Goal: Transaction & Acquisition: Purchase product/service

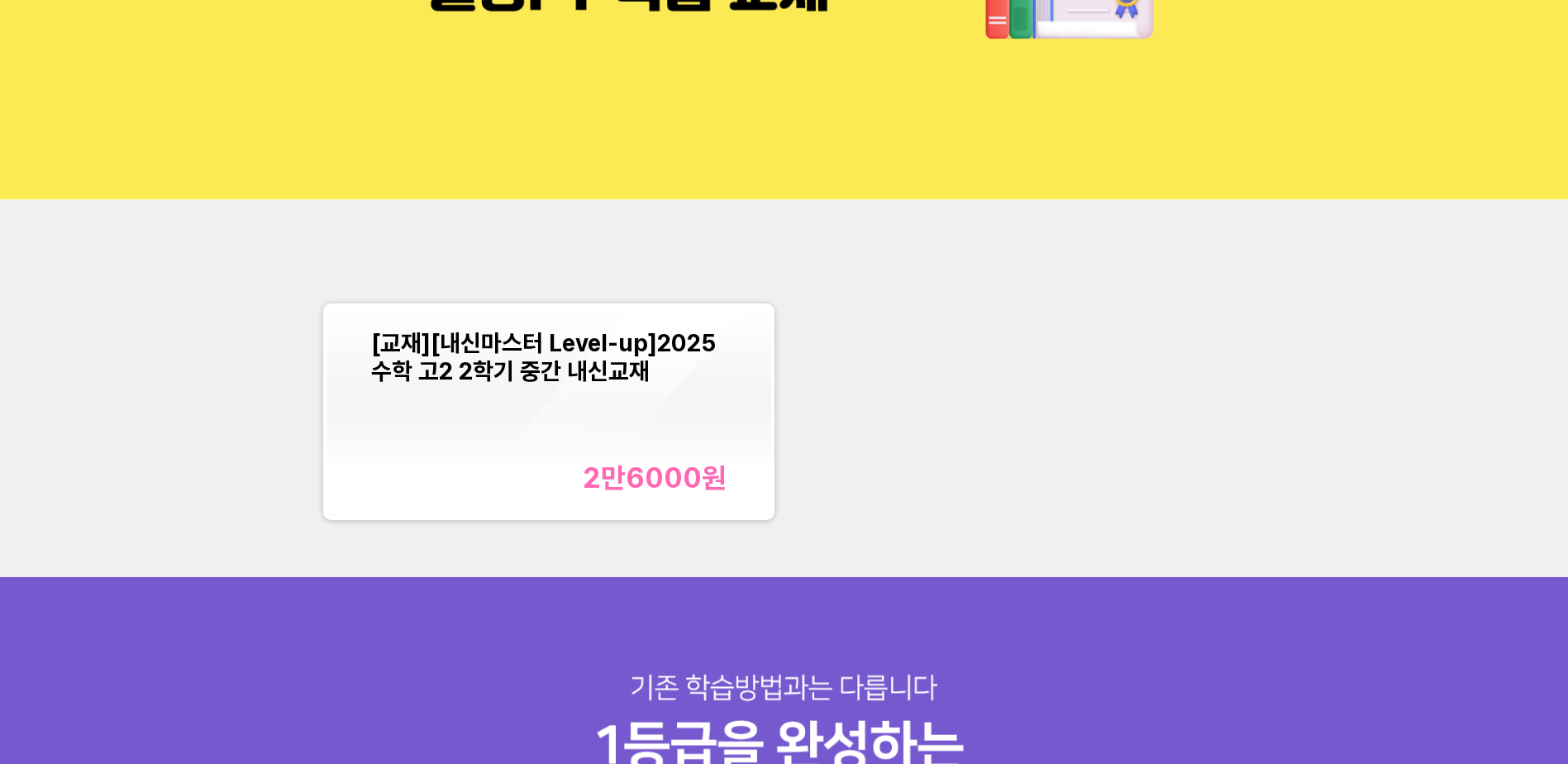
scroll to position [248, 0]
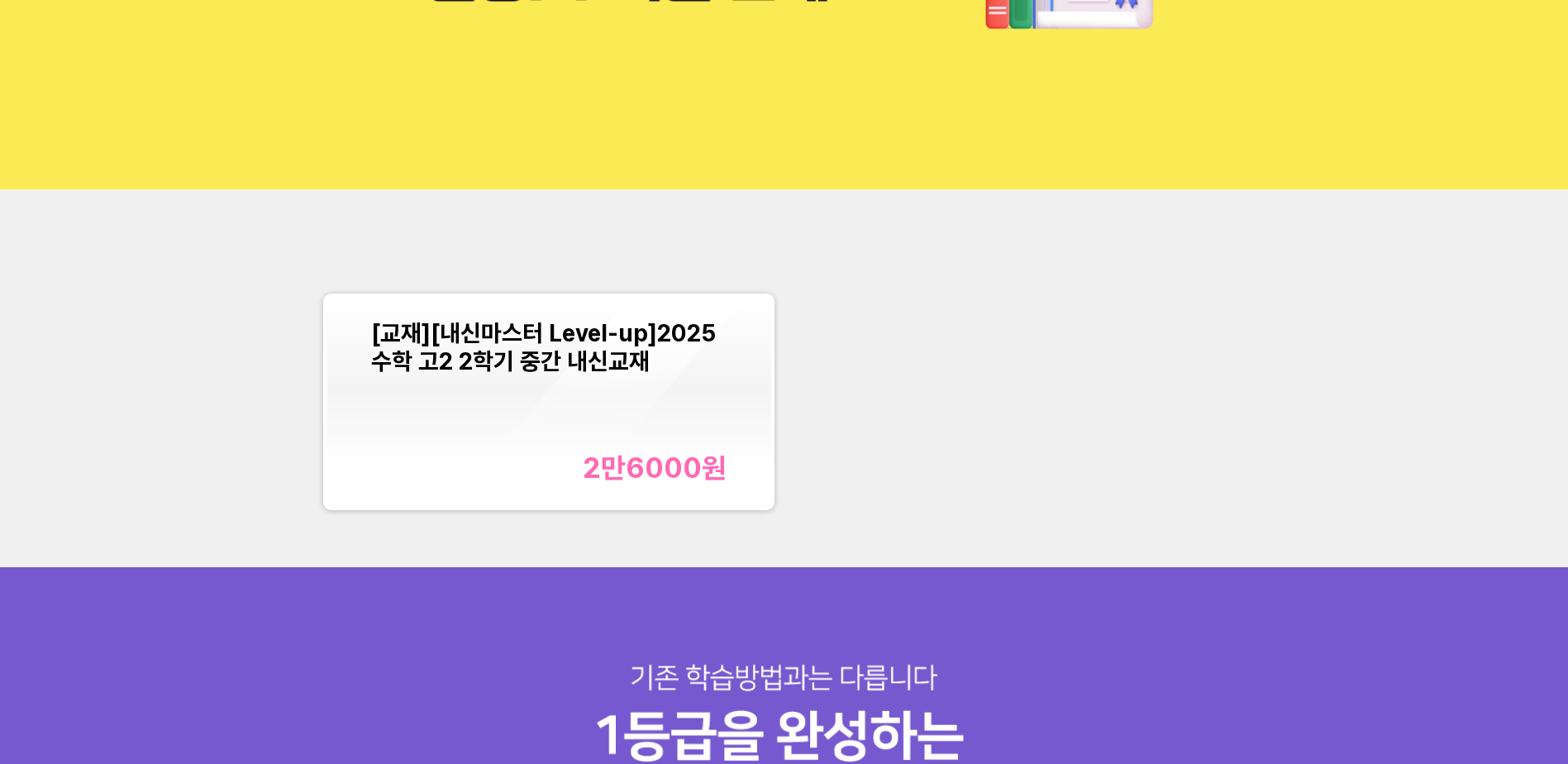
click at [603, 486] on div "[교재][내신마스터 Level-up]2025 수학 고2 2학기 중간 내신교재 2만6000 원" at bounding box center [549, 402] width 445 height 211
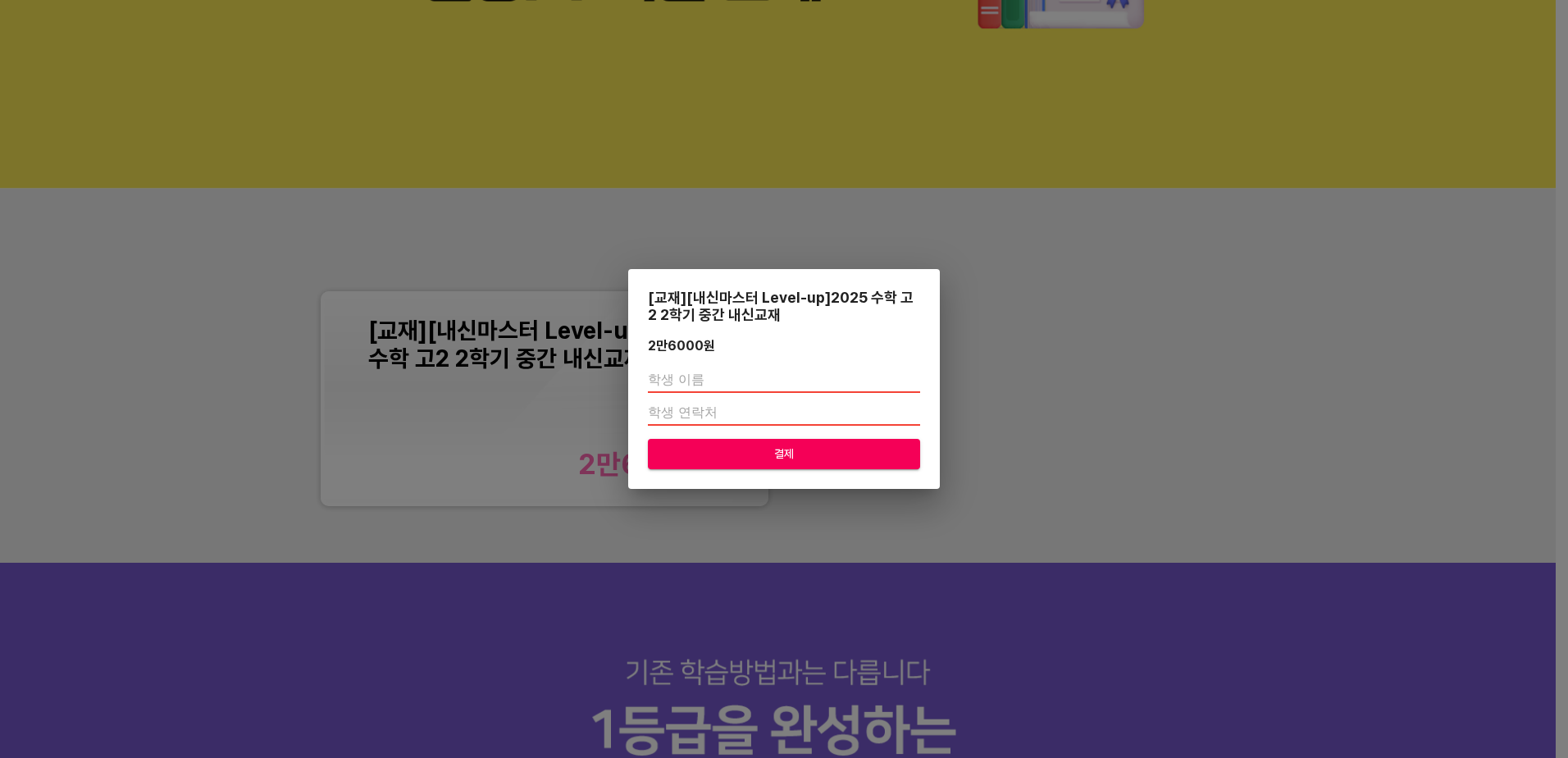
click at [768, 379] on input "text" at bounding box center [784, 380] width 273 height 26
type input "q"
type input "백서원"
type input "01058055779"
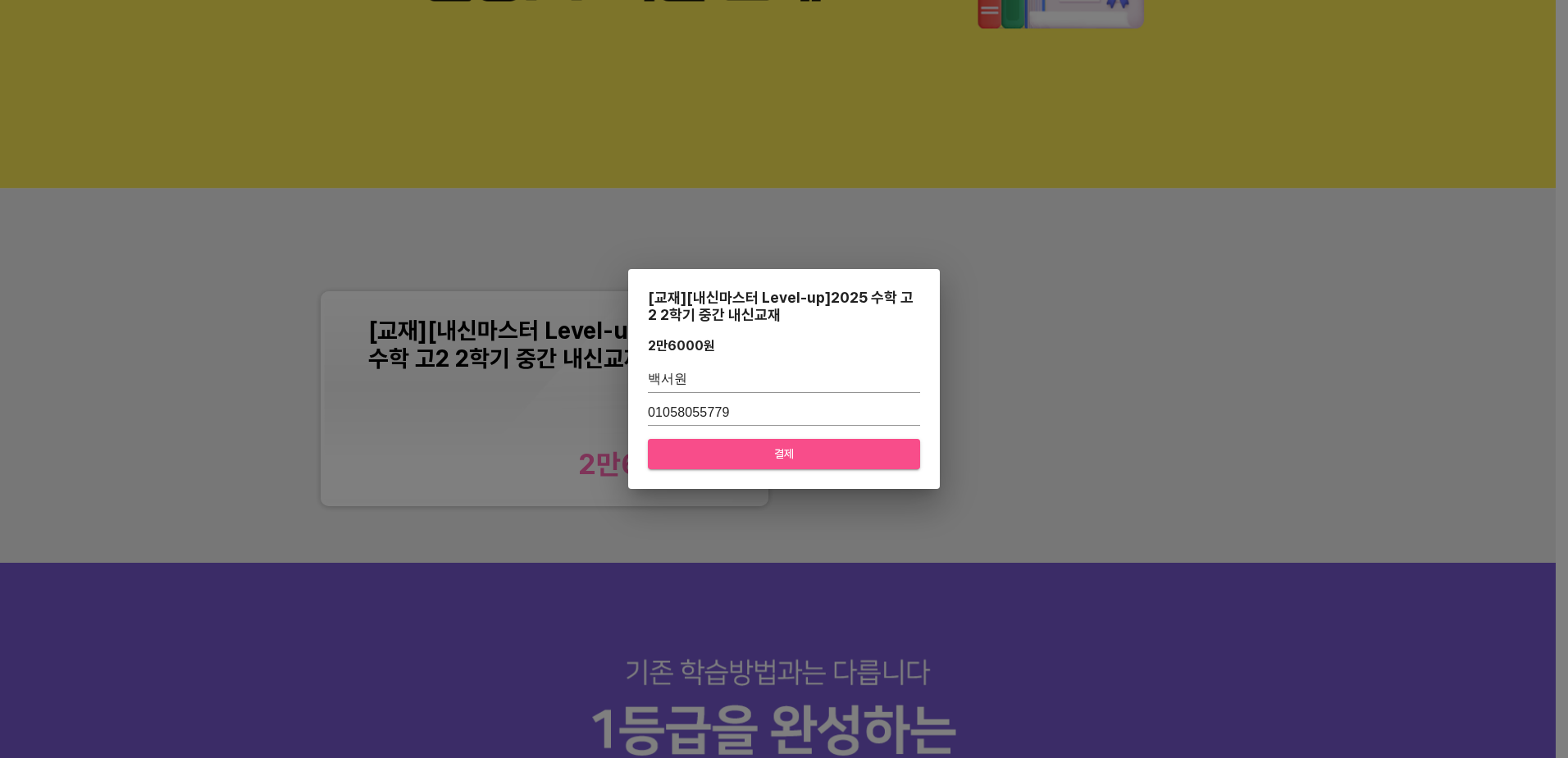
click at [834, 456] on span "결제" at bounding box center [784, 454] width 246 height 21
